Goal: Transaction & Acquisition: Purchase product/service

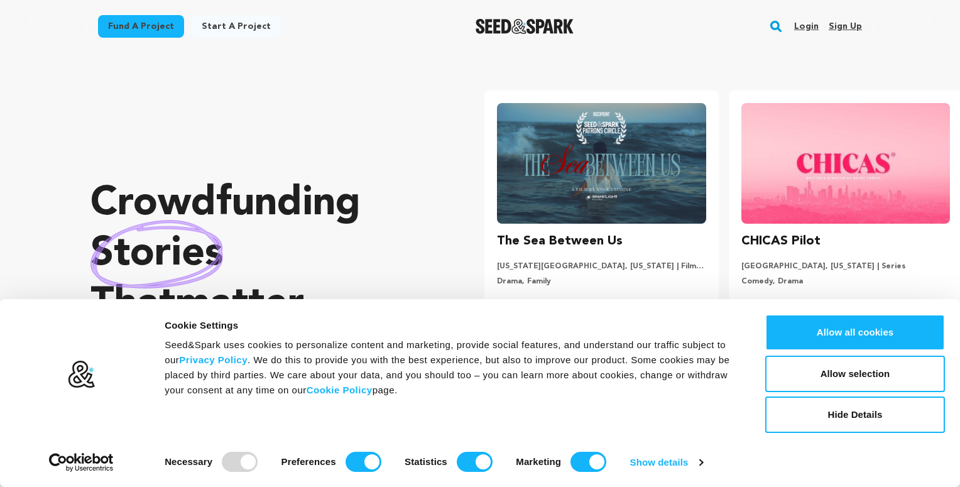
click at [774, 29] on rect "button" at bounding box center [776, 26] width 15 height 15
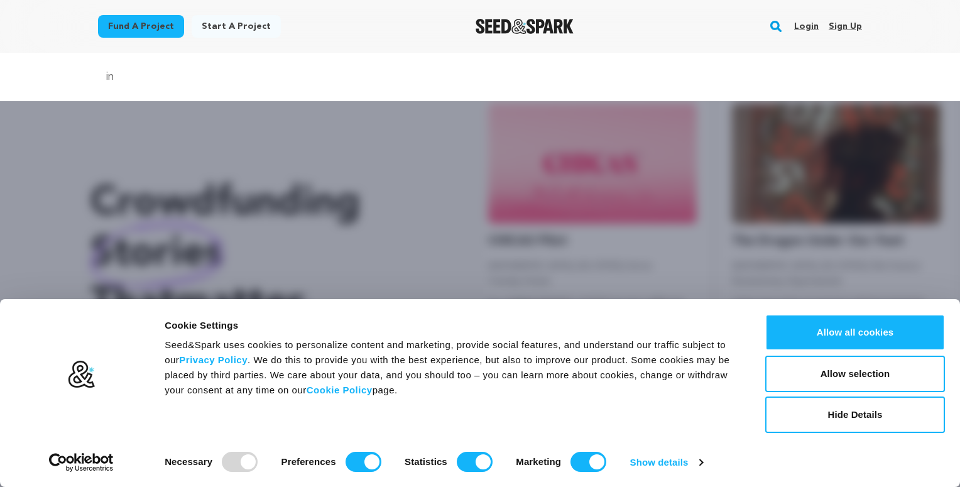
scroll to position [0, 254]
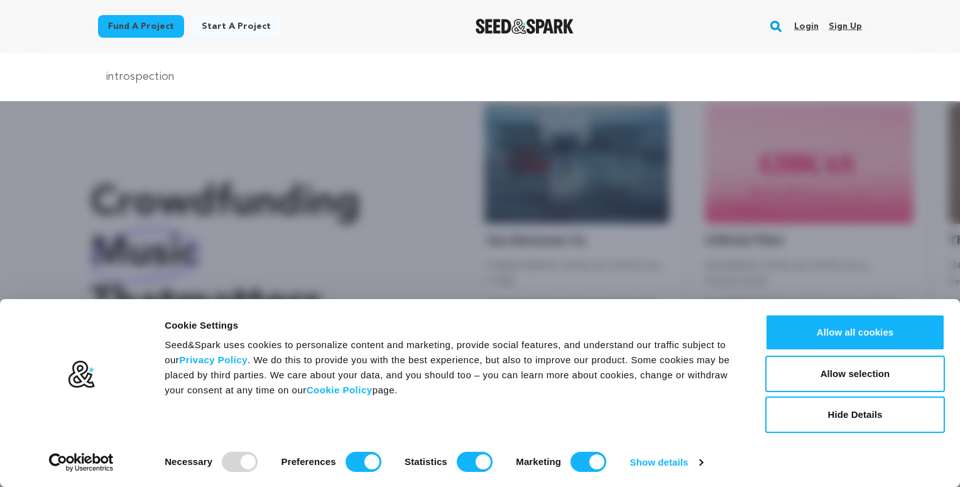
type input "introspection"
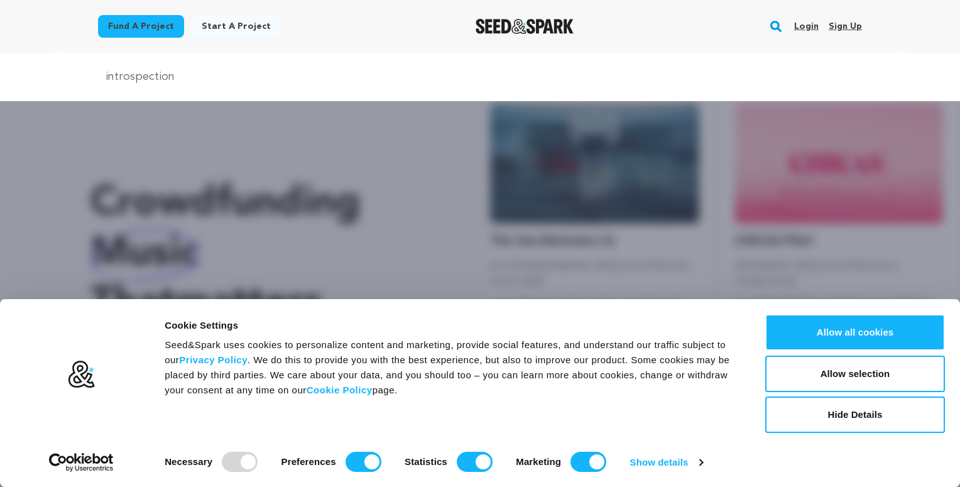
scroll to position [0, 0]
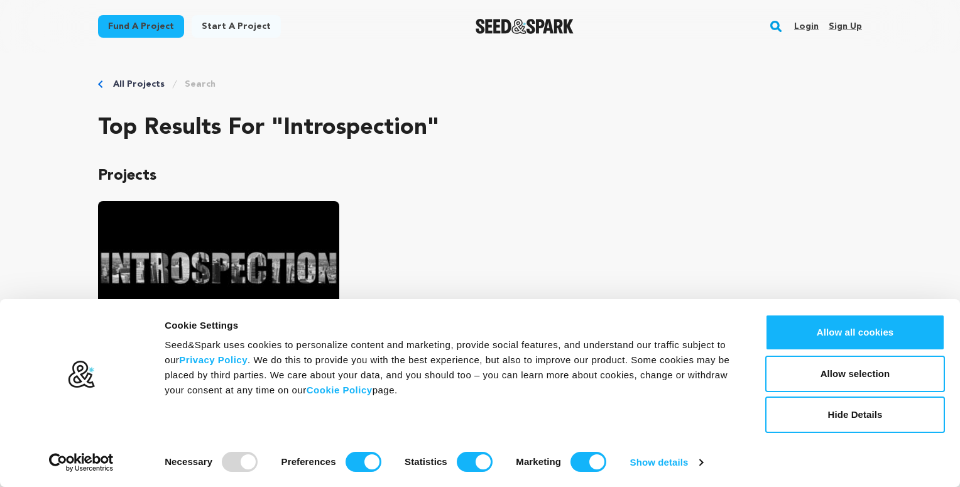
click at [634, 236] on div "Introspection Baltimore | Film Short Drama, Comedy A young entrepreneur attempt…" at bounding box center [480, 358] width 764 height 314
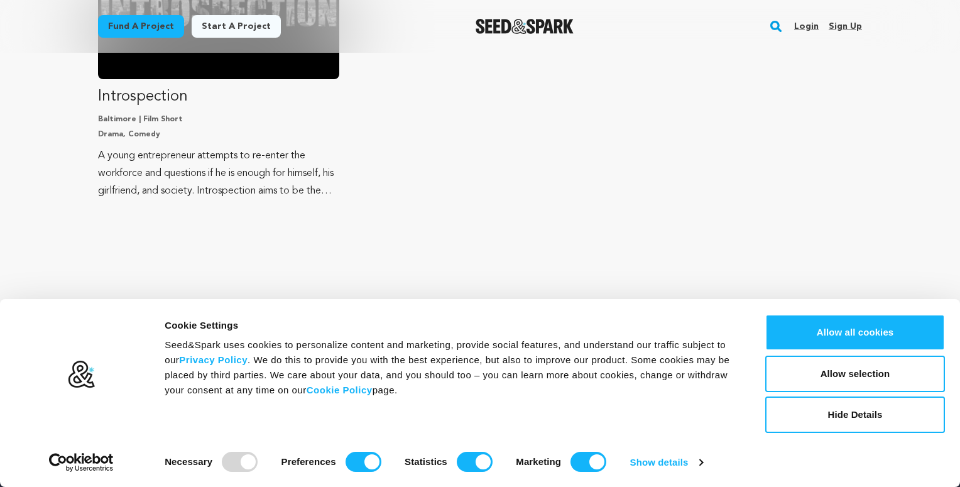
scroll to position [401, 0]
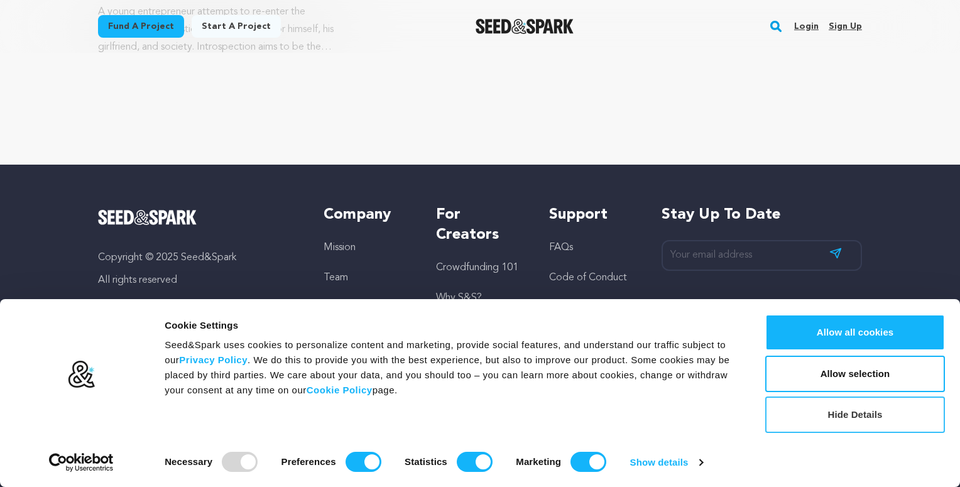
click at [809, 415] on button "Hide Details" at bounding box center [856, 415] width 180 height 36
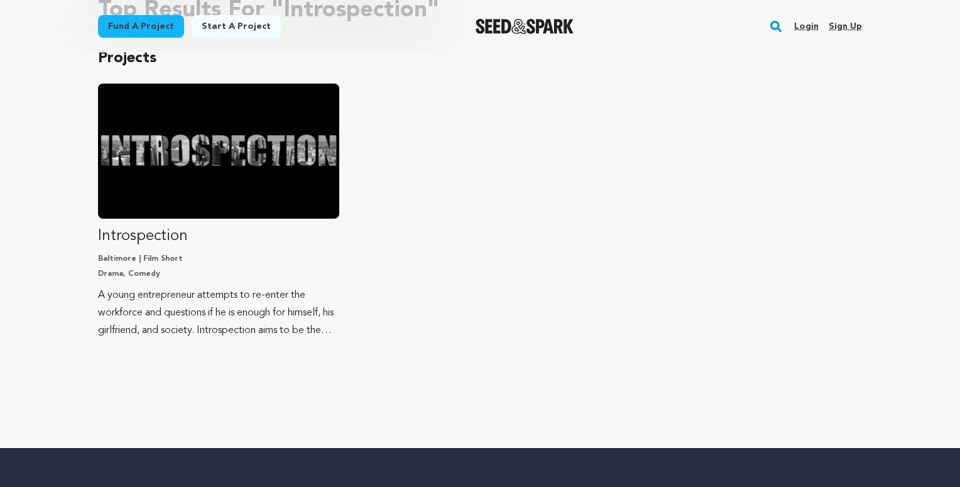
scroll to position [0, 0]
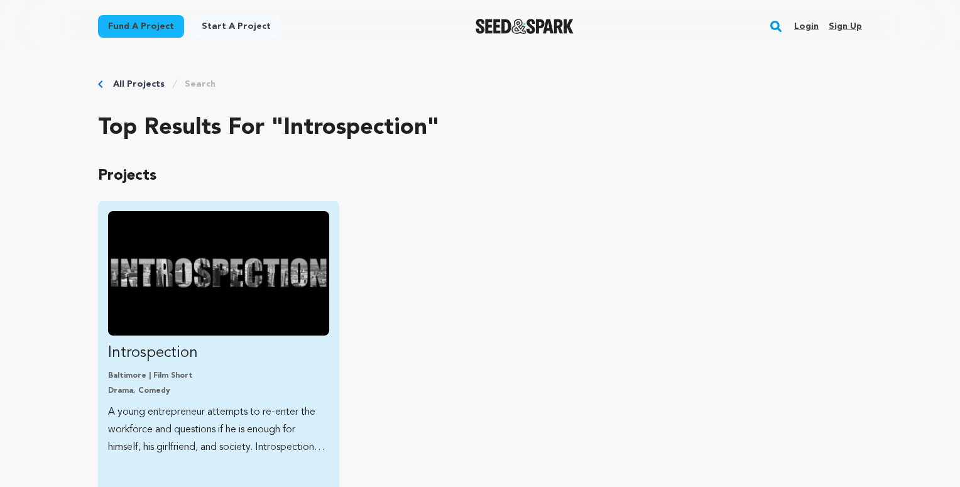
click at [165, 273] on img "Fund Introspection" at bounding box center [218, 273] width 221 height 124
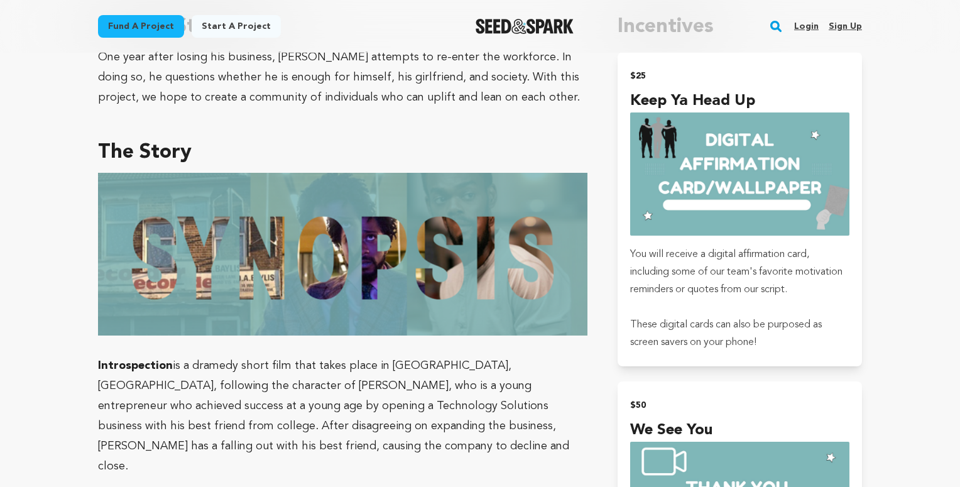
scroll to position [583, 0]
